Goal: Task Accomplishment & Management: Manage account settings

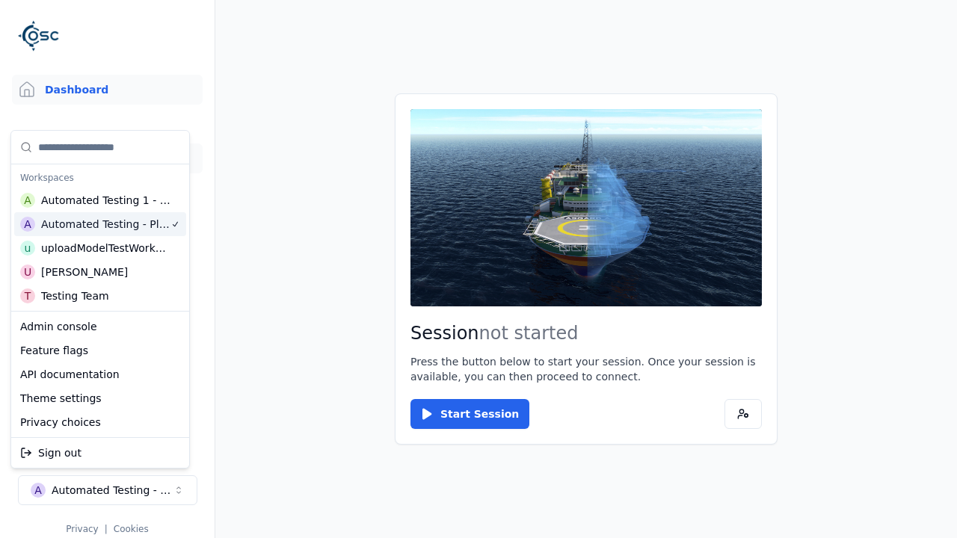
click at [107, 159] on link "3D Models" at bounding box center [107, 159] width 191 height 30
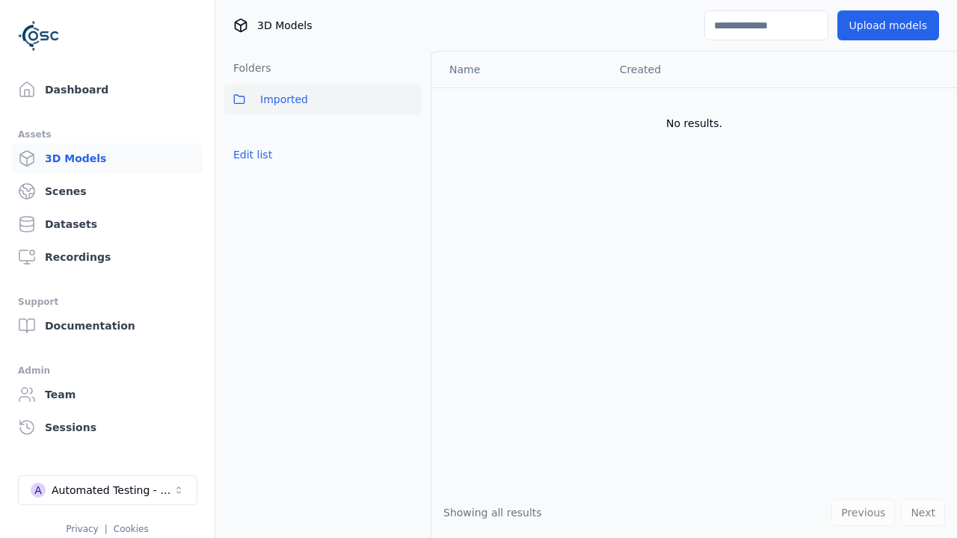
click at [250, 155] on button "Edit list" at bounding box center [252, 154] width 57 height 27
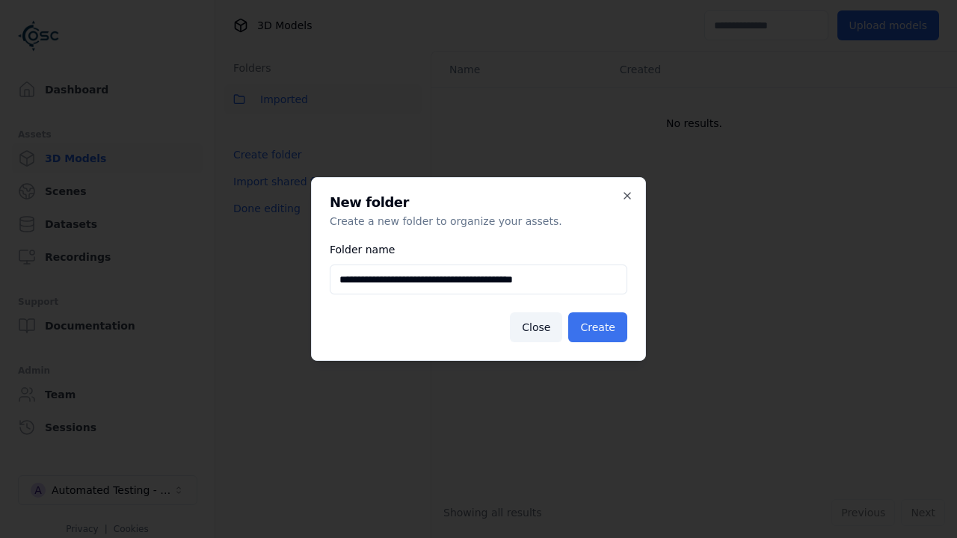
type input "**********"
click at [600, 328] on button "Create" at bounding box center [597, 328] width 59 height 30
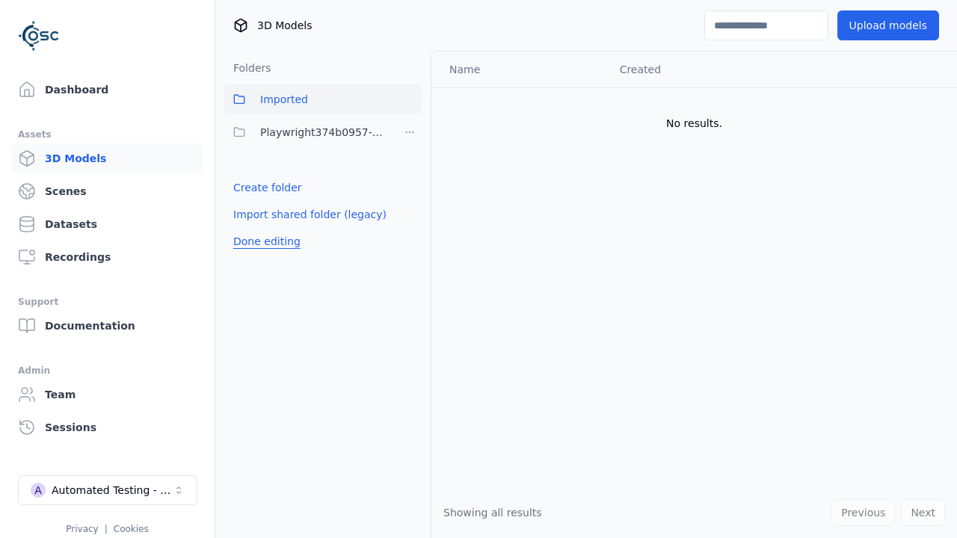
click at [263, 242] on button "Done editing" at bounding box center [266, 241] width 85 height 27
click at [250, 228] on button "Done editing" at bounding box center [266, 241] width 85 height 27
click at [410, 132] on html "Support Dashboard Assets 3D Models Scenes Datasets Recordings Support Documenta…" at bounding box center [478, 269] width 957 height 538
click at [409, 210] on div "Rename" at bounding box center [415, 211] width 100 height 24
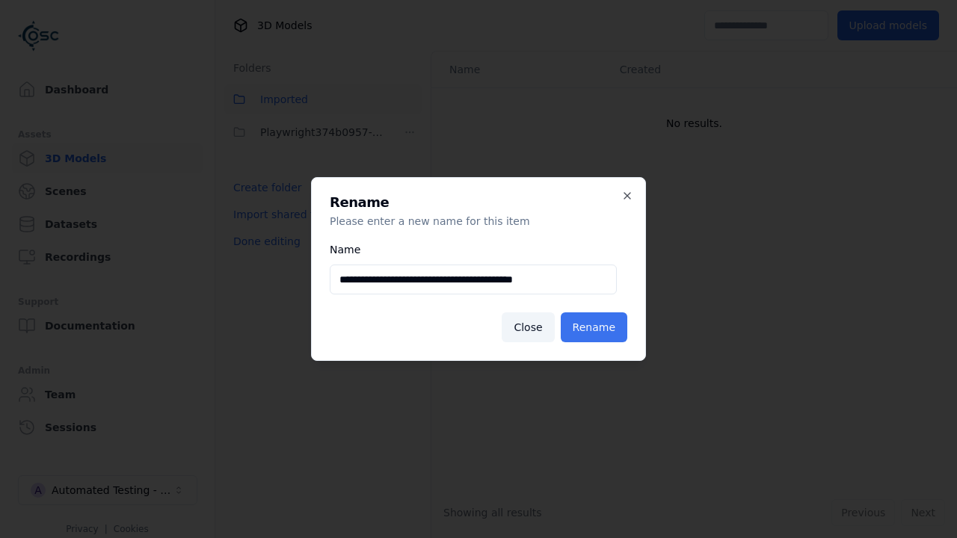
click at [473, 280] on input "**********" at bounding box center [473, 280] width 287 height 30
type input "**********"
click at [597, 328] on button "Rename" at bounding box center [594, 328] width 67 height 30
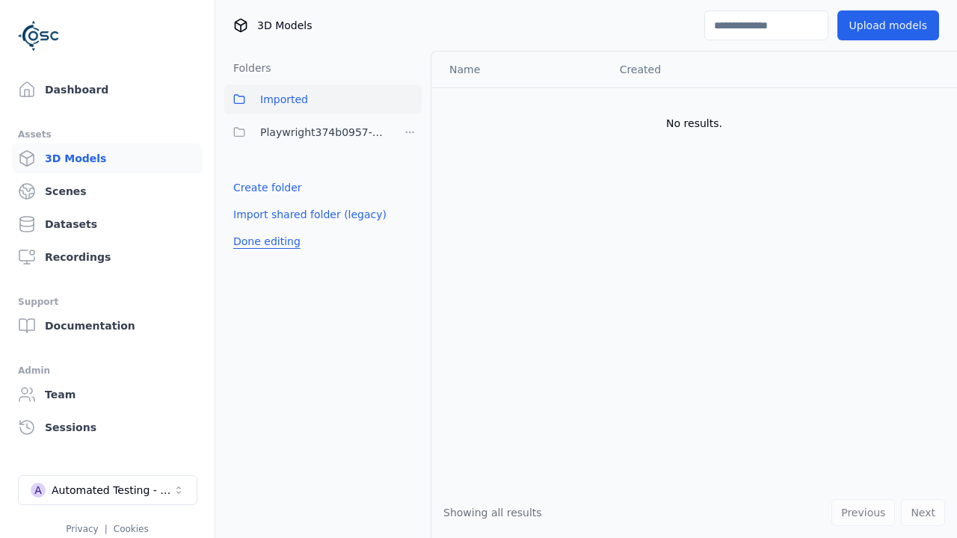
click at [263, 242] on button "Done editing" at bounding box center [266, 241] width 85 height 27
click at [250, 228] on button "Done editing" at bounding box center [266, 241] width 85 height 27
click at [410, 132] on html "Support Dashboard Assets 3D Models Scenes Datasets Recordings Support Documenta…" at bounding box center [478, 269] width 957 height 538
click at [409, 234] on div "Delete" at bounding box center [415, 235] width 100 height 24
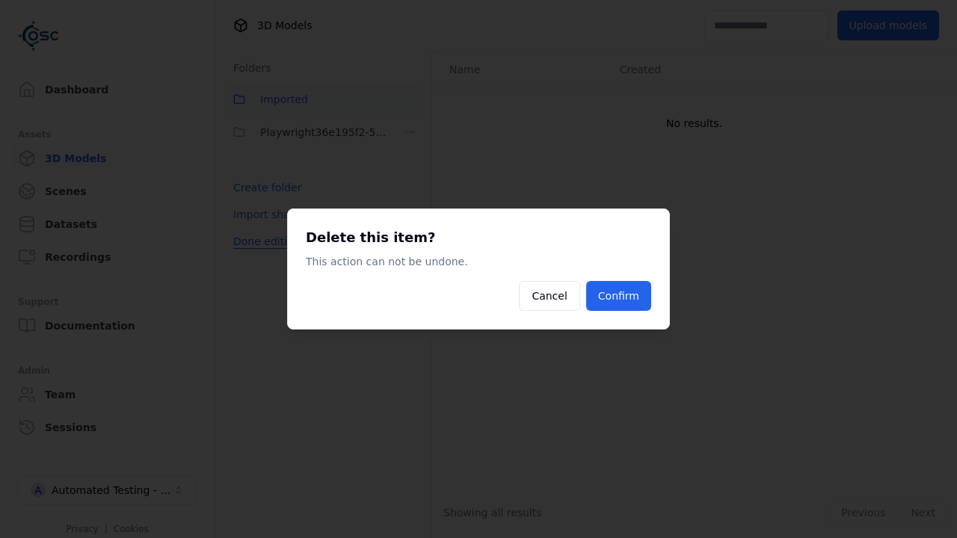
click at [621, 296] on button "Confirm" at bounding box center [618, 296] width 65 height 30
click at [263, 242] on button "Done editing" at bounding box center [266, 241] width 85 height 27
